Goal: Information Seeking & Learning: Learn about a topic

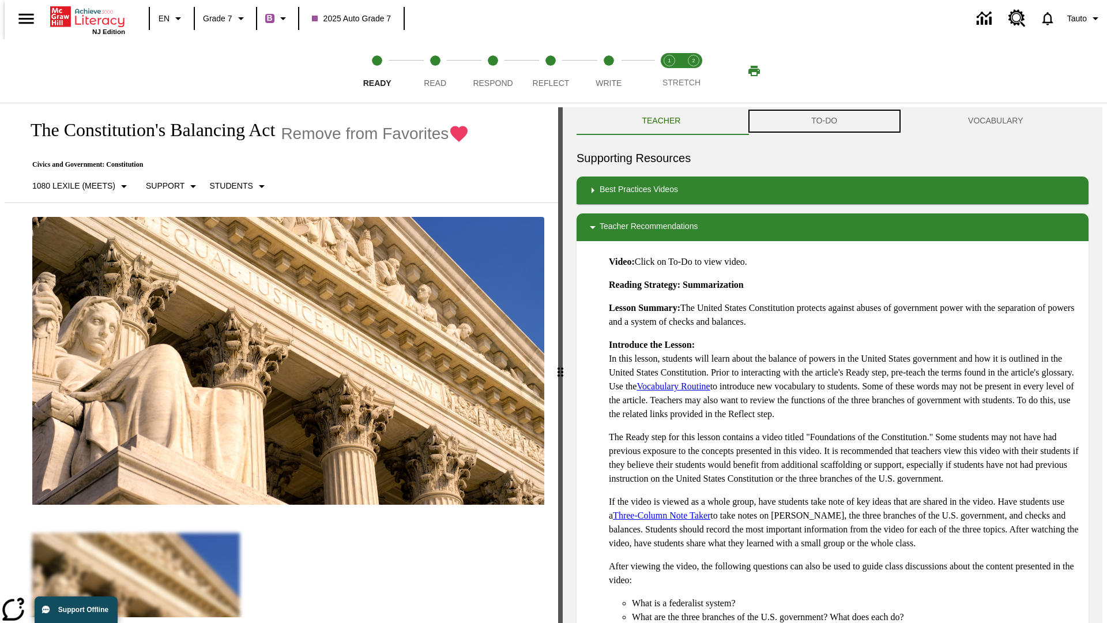
click at [825, 121] on button "TO-DO" at bounding box center [824, 121] width 157 height 28
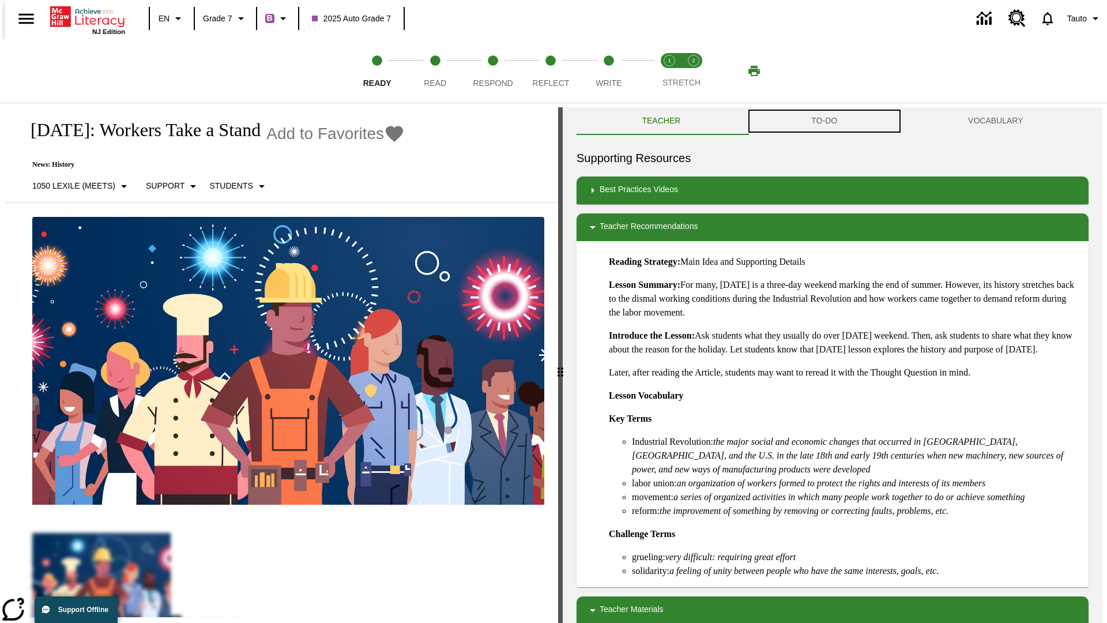
click at [825, 121] on button "TO-DO" at bounding box center [824, 121] width 157 height 28
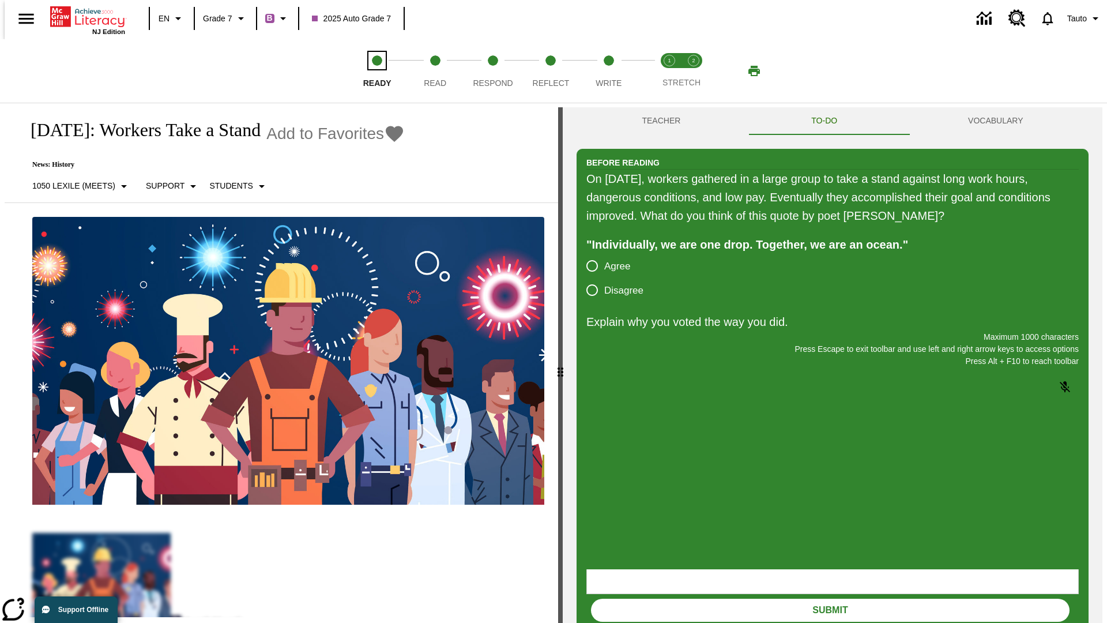
click at [377, 71] on span "Ready" at bounding box center [377, 78] width 28 height 21
click at [435, 71] on span "Read" at bounding box center [435, 78] width 22 height 21
